Goal: Information Seeking & Learning: Learn about a topic

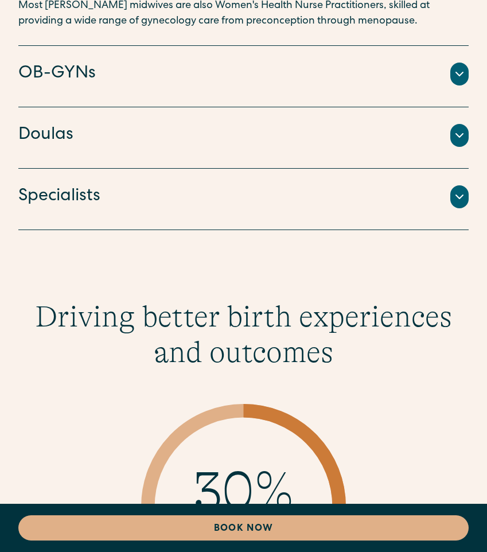
scroll to position [3233, 0]
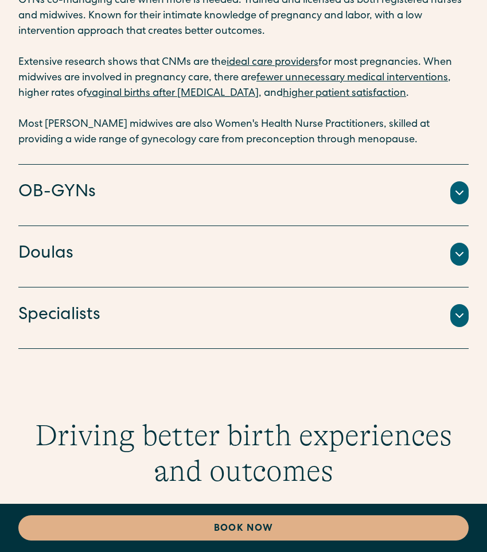
click at [456, 181] on div at bounding box center [459, 192] width 18 height 23
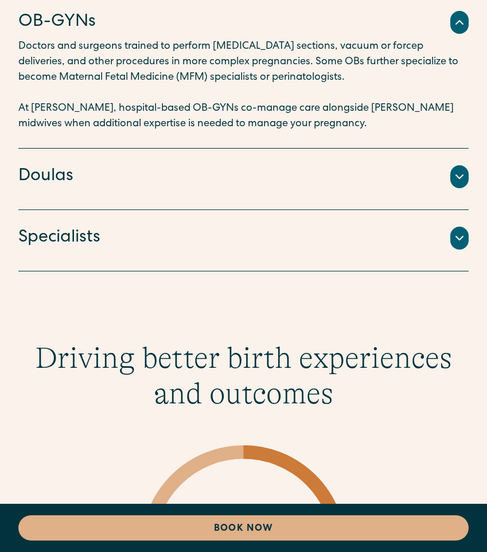
click at [468, 185] on div "Doulas Professionals trained to provide educational and emotional support throu…" at bounding box center [243, 179] width 450 height 61
click at [456, 174] on div at bounding box center [459, 176] width 18 height 23
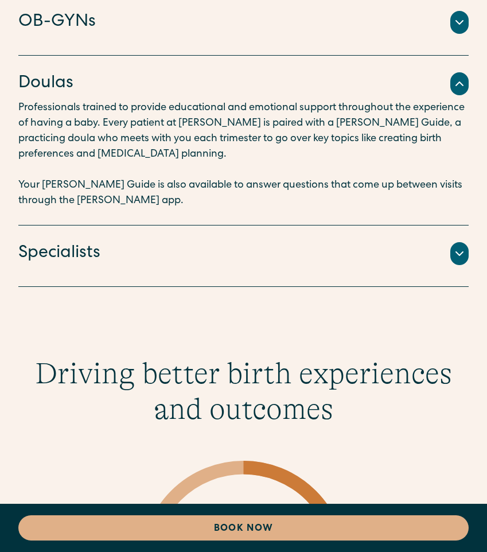
click at [436, 241] on div "Specialists" at bounding box center [243, 253] width 450 height 24
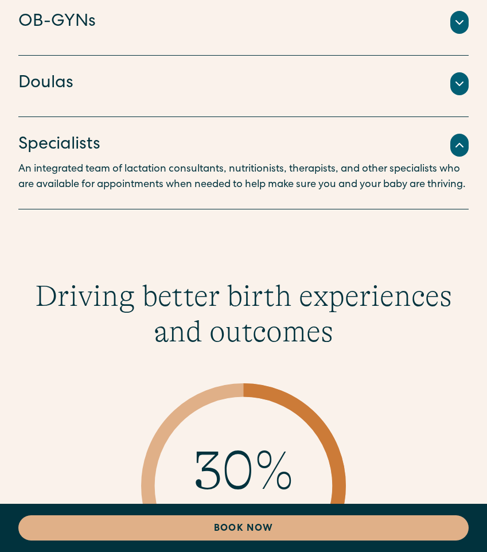
click at [373, 75] on div "Doulas" at bounding box center [243, 84] width 450 height 24
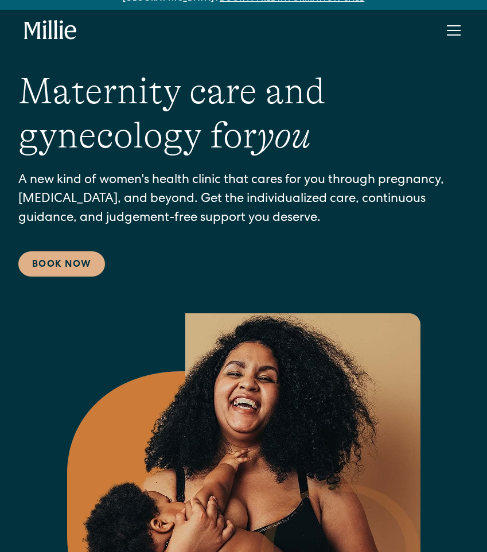
scroll to position [24, 0]
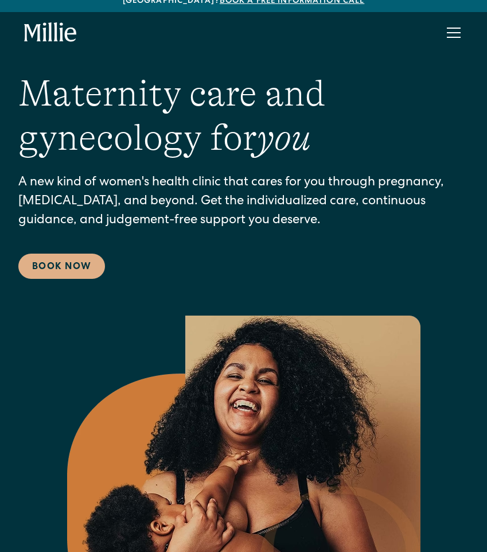
click at [313, 150] on div "Maternity care and gynecology for you A new kind of women's health clinic that …" at bounding box center [243, 175] width 450 height 207
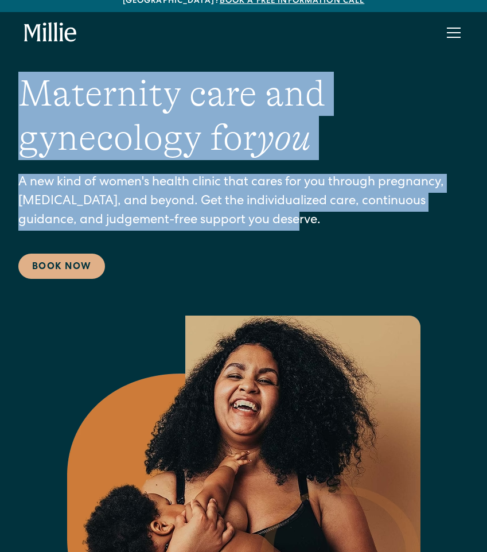
drag, startPoint x: 147, startPoint y: 261, endPoint x: 0, endPoint y: 24, distance: 279.4
drag, startPoint x: 14, startPoint y: 14, endPoint x: 108, endPoint y: 261, distance: 264.3
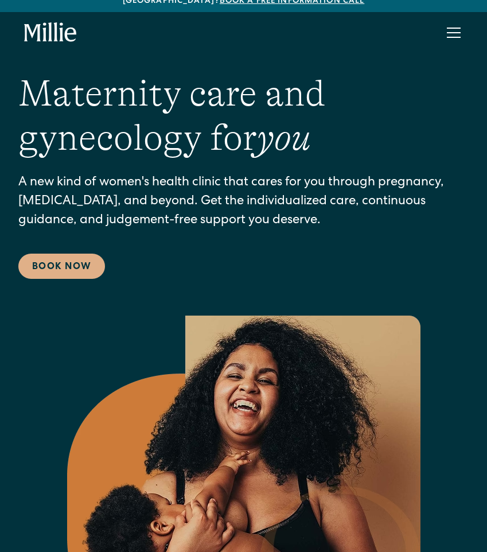
drag, startPoint x: 291, startPoint y: 256, endPoint x: 268, endPoint y: 260, distance: 23.4
click at [291, 256] on div "Maternity care and gynecology for you A new kind of women's health clinic that …" at bounding box center [243, 175] width 450 height 207
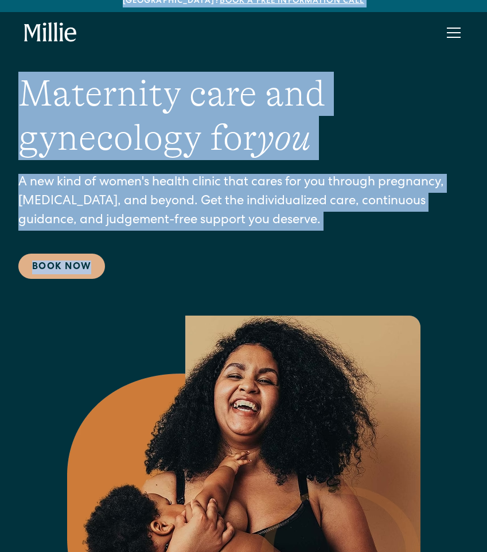
scroll to position [0, 0]
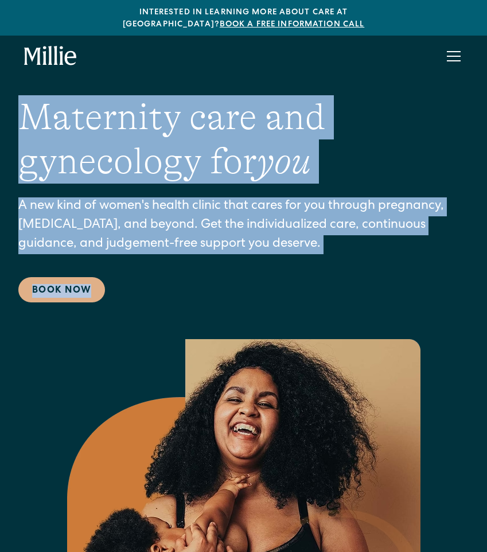
drag, startPoint x: 134, startPoint y: 276, endPoint x: 0, endPoint y: 57, distance: 256.4
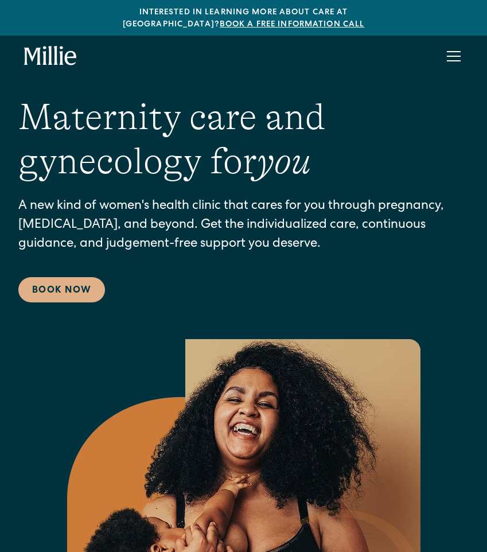
click at [20, 36] on div "Services Maternity Gynecology [MEDICAL_DATA] & Menopause Classes & Other Suppor…" at bounding box center [243, 56] width 487 height 41
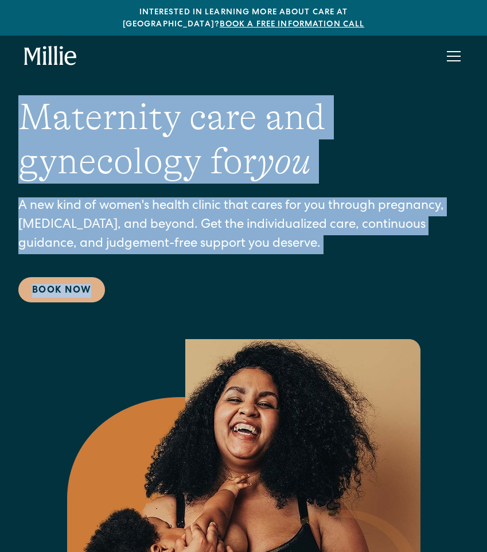
drag, startPoint x: 15, startPoint y: 28, endPoint x: 103, endPoint y: 286, distance: 272.8
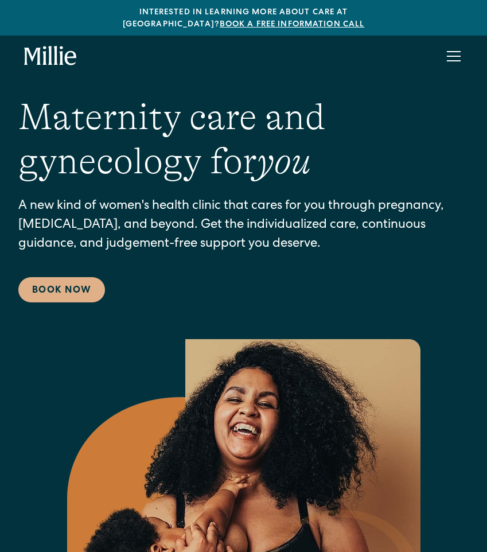
click at [143, 281] on div "Maternity care and gynecology for you A new kind of women's health clinic that …" at bounding box center [243, 198] width 450 height 207
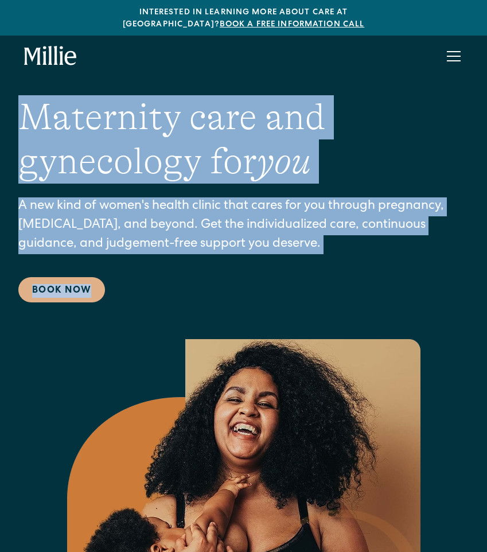
drag, startPoint x: 18, startPoint y: 93, endPoint x: 127, endPoint y: 299, distance: 233.4
click at [127, 299] on div "Maternity care and gynecology for you A new kind of women's health clinic that …" at bounding box center [243, 400] width 487 height 611
click at [229, 197] on p "A new kind of women's health clinic that cares for you through pregnancy, [MEDI…" at bounding box center [243, 225] width 450 height 57
drag, startPoint x: 188, startPoint y: 306, endPoint x: 17, endPoint y: 93, distance: 272.5
click at [18, 95] on div "Maternity care and gynecology for you A new kind of women's health clinic that …" at bounding box center [243, 400] width 487 height 611
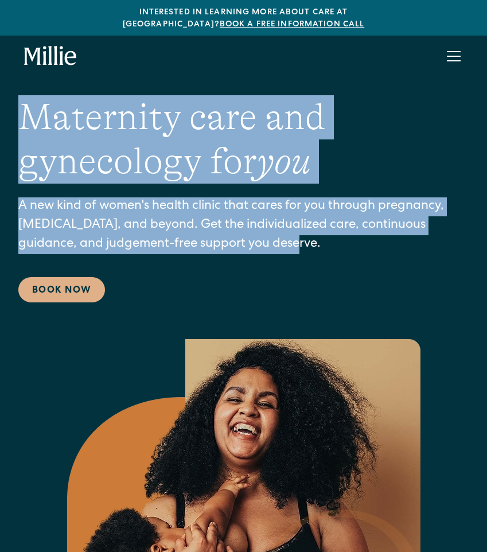
click at [12, 95] on div "Maternity care and gynecology for you A new kind of women's health clinic that …" at bounding box center [243, 400] width 487 height 611
drag, startPoint x: 15, startPoint y: 76, endPoint x: 86, endPoint y: 306, distance: 240.2
click at [105, 298] on section "Maternity care and gynecology for you A new kind of women's health clinic that …" at bounding box center [243, 410] width 487 height 666
drag, startPoint x: 85, startPoint y: 306, endPoint x: 50, endPoint y: 330, distance: 42.9
click at [83, 313] on div "Maternity care and gynecology for you A new kind of women's health clinic that …" at bounding box center [243, 400] width 450 height 611
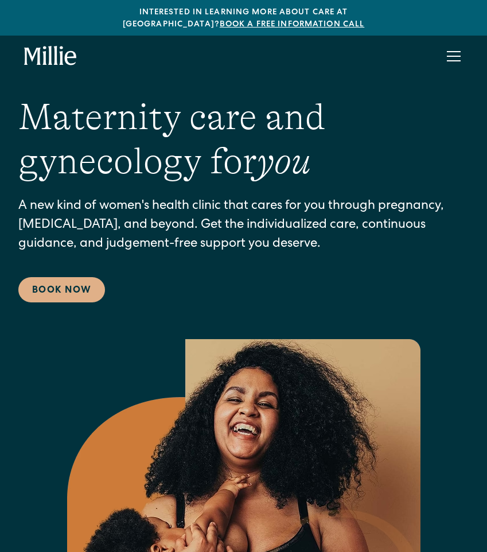
drag, startPoint x: 33, startPoint y: 335, endPoint x: 5, endPoint y: 76, distance: 260.2
click at [5, 77] on section "Maternity care and gynecology for you A new kind of women's health clinic that …" at bounding box center [243, 410] width 487 height 666
click at [96, 77] on section "Maternity care and gynecology for you A new kind of women's health clinic that …" at bounding box center [243, 410] width 487 height 666
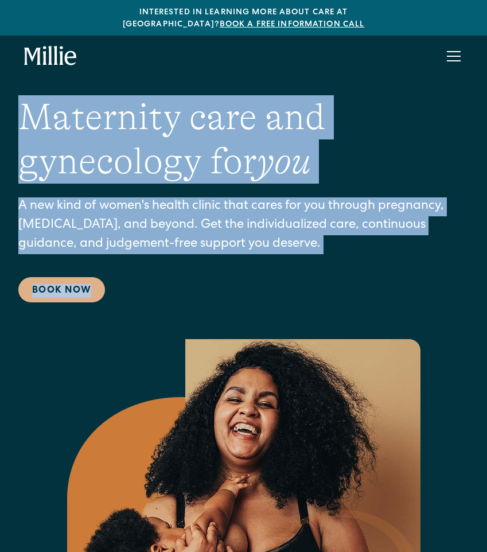
drag, startPoint x: 48, startPoint y: 77, endPoint x: 14, endPoint y: 332, distance: 256.8
click at [14, 332] on section "Maternity care and gynecology for you A new kind of women's health clinic that …" at bounding box center [243, 410] width 487 height 666
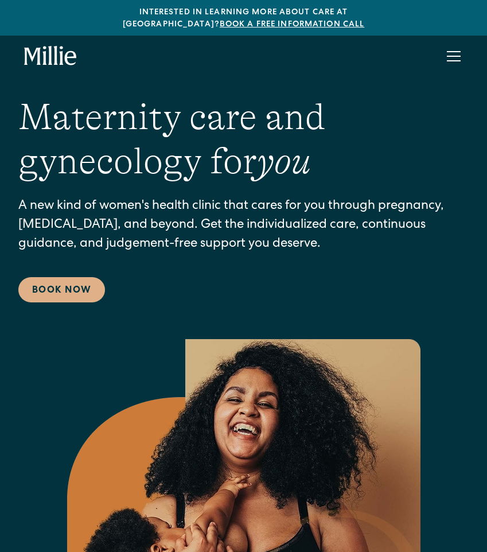
click at [67, 326] on div "Maternity care and gynecology for you A new kind of women's health clinic that …" at bounding box center [243, 400] width 450 height 611
drag, startPoint x: 208, startPoint y: 224, endPoint x: 208, endPoint y: 217, distance: 6.9
click at [208, 224] on p "A new kind of women's health clinic that cares for you through pregnancy, [MEDI…" at bounding box center [243, 225] width 450 height 57
drag, startPoint x: 50, startPoint y: 79, endPoint x: 100, endPoint y: 312, distance: 238.1
click at [100, 312] on section "Maternity care and gynecology for you A new kind of women's health clinic that …" at bounding box center [243, 410] width 487 height 666
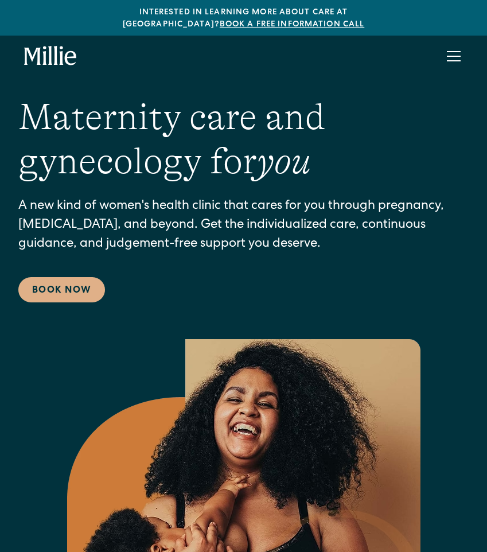
click at [174, 283] on div "Maternity care and gynecology for you A new kind of women's health clinic that …" at bounding box center [243, 198] width 450 height 207
click at [326, 282] on div "Maternity care and gynecology for you A new kind of women's health clinic that …" at bounding box center [243, 198] width 450 height 207
drag, startPoint x: 53, startPoint y: 326, endPoint x: 22, endPoint y: 48, distance: 279.9
click at [193, 95] on h1 "Maternity care and gynecology for you" at bounding box center [243, 139] width 450 height 88
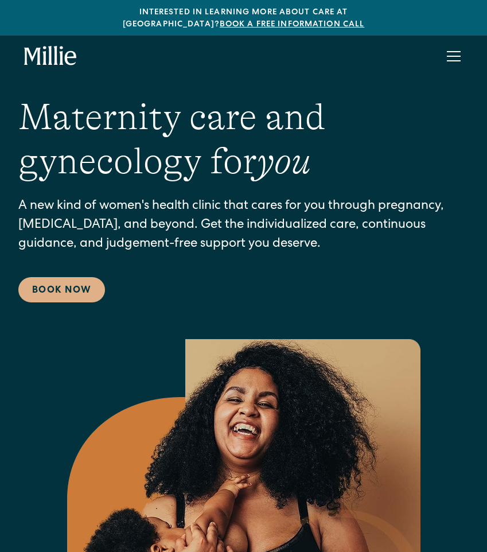
drag, startPoint x: 38, startPoint y: 76, endPoint x: 54, endPoint y: 315, distance: 239.7
click at [54, 315] on section "Maternity care and gynecology for you A new kind of women's health clinic that …" at bounding box center [243, 410] width 487 height 666
click at [99, 317] on div "Maternity care and gynecology for you A new kind of women's health clinic that …" at bounding box center [243, 400] width 450 height 611
click at [250, 236] on p "A new kind of women's health clinic that cares for you through pregnancy, [MEDI…" at bounding box center [243, 225] width 450 height 57
